Goal: Check status: Check status

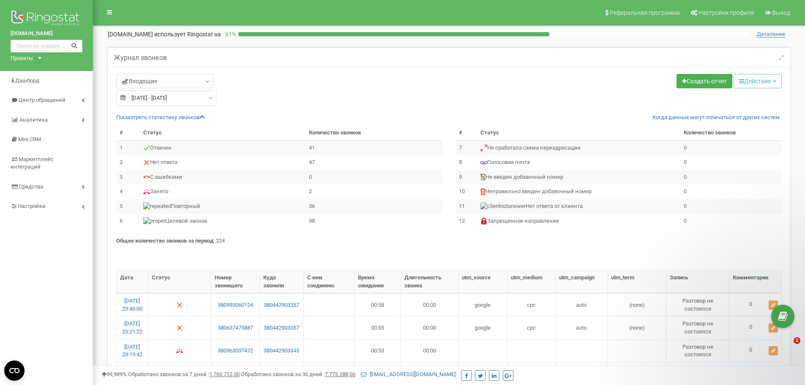
select select "100"
type input "[DATE]"
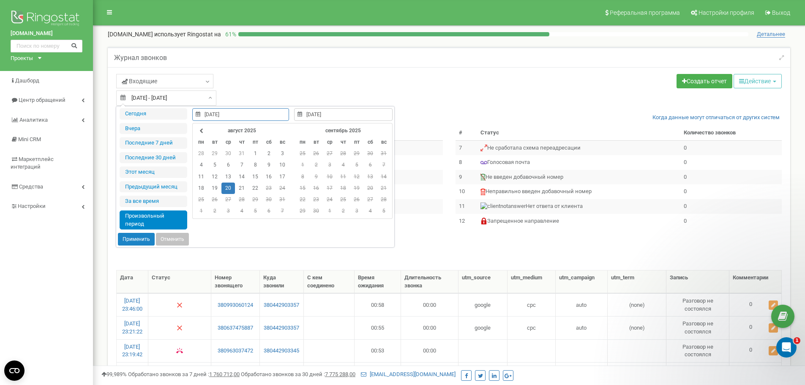
click at [208, 98] on div "20.08.2025 - 20.08.2025" at bounding box center [166, 97] width 100 height 15
type input "[DATE]"
click at [215, 187] on td "19" at bounding box center [215, 187] width 14 height 11
type input "[DATE]"
click at [215, 187] on td "19" at bounding box center [215, 187] width 14 height 11
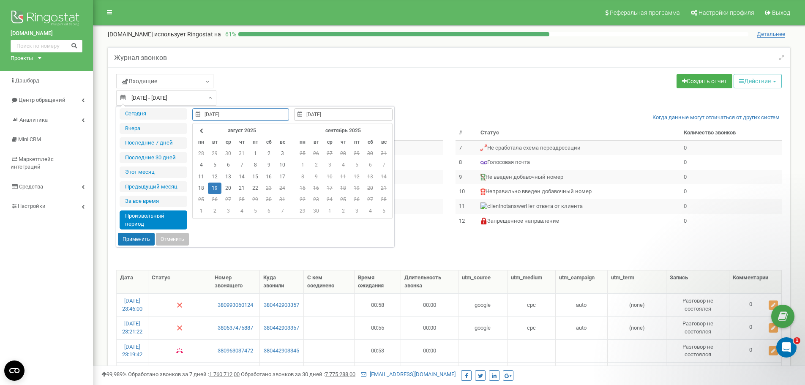
click at [133, 237] on button "Применить" at bounding box center [136, 239] width 37 height 13
type input "[DATE] - [DATE]"
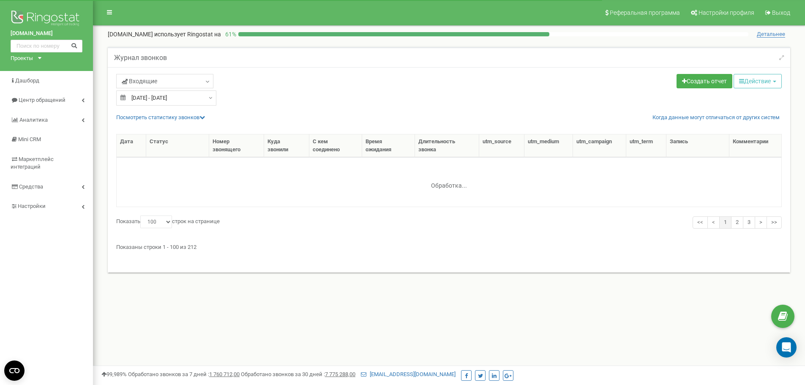
select select "100"
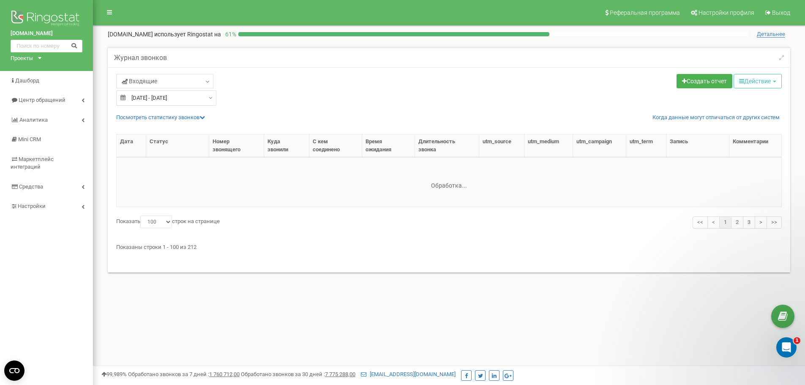
click at [600, 191] on td at bounding box center [449, 181] width 664 height 49
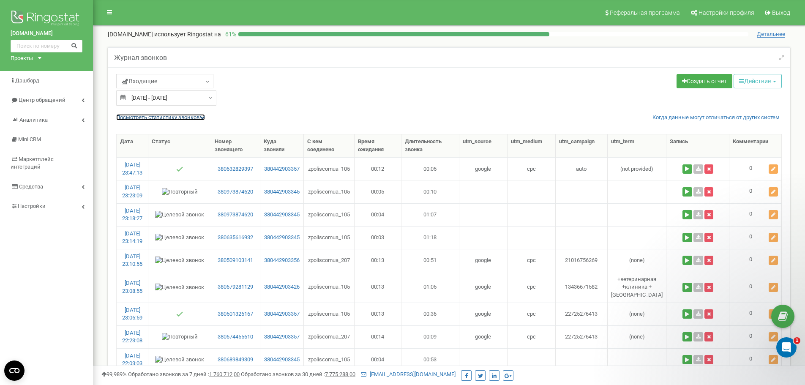
click at [201, 117] on link "Посмотреть cтатистику звонков" at bounding box center [160, 117] width 89 height 6
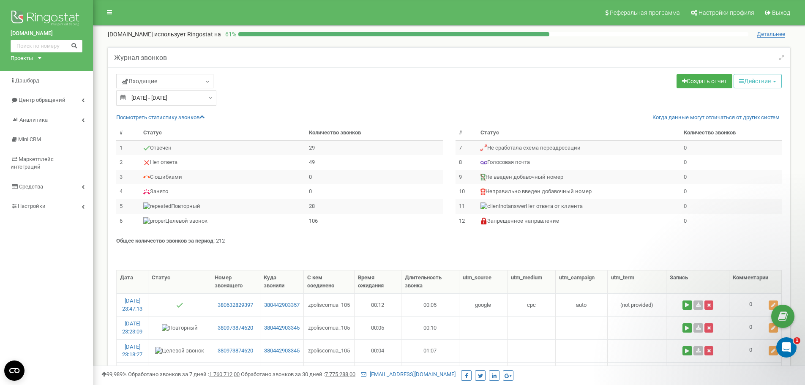
type input "[DATE]"
click at [204, 99] on div "[DATE] - [DATE]" at bounding box center [166, 97] width 100 height 15
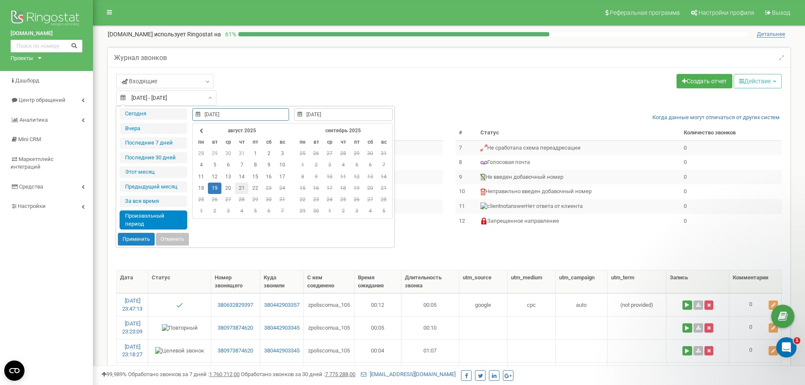
type input "[DATE]"
click at [237, 187] on td "21" at bounding box center [242, 187] width 14 height 11
type input "[DATE]"
click at [237, 187] on td "21" at bounding box center [242, 187] width 14 height 11
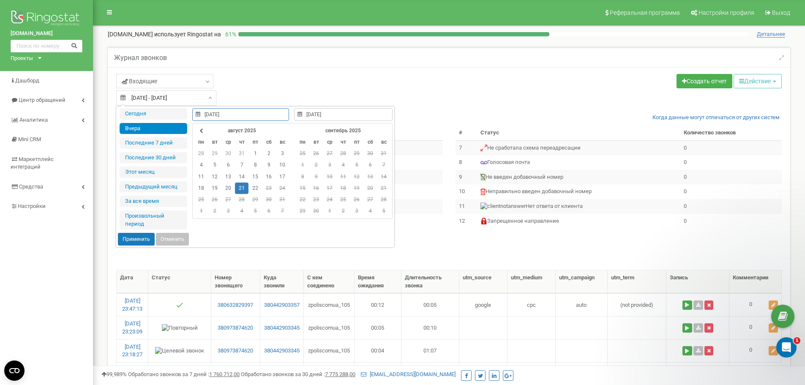
click at [135, 237] on button "Применить" at bounding box center [136, 239] width 37 height 13
type input "[DATE] - [DATE]"
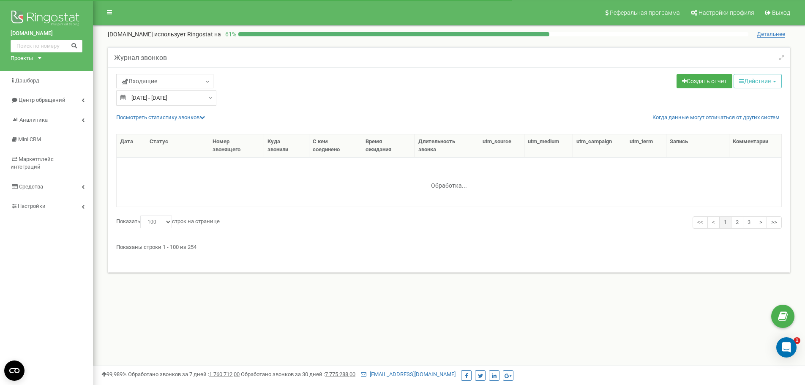
select select "100"
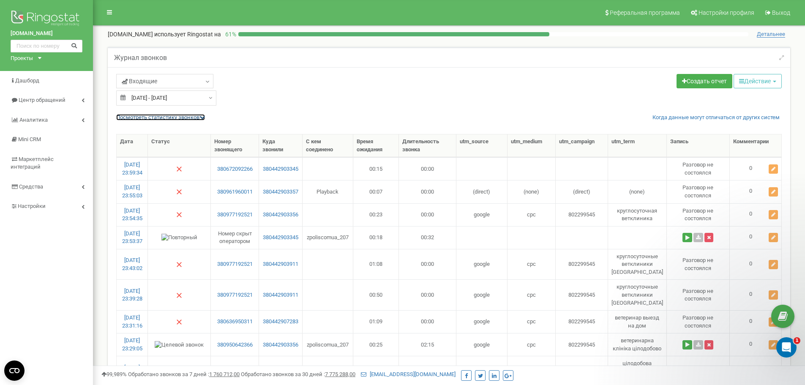
click at [202, 114] on icon at bounding box center [201, 116] width 5 height 5
